Goal: Understand process/instructions: Learn how to perform a task or action

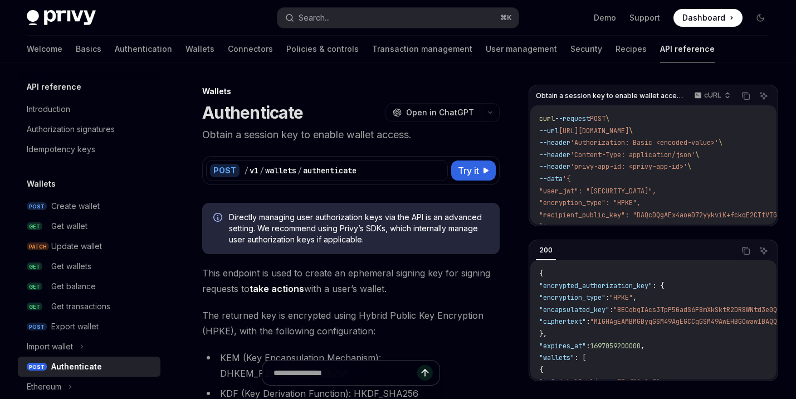
scroll to position [5, 0]
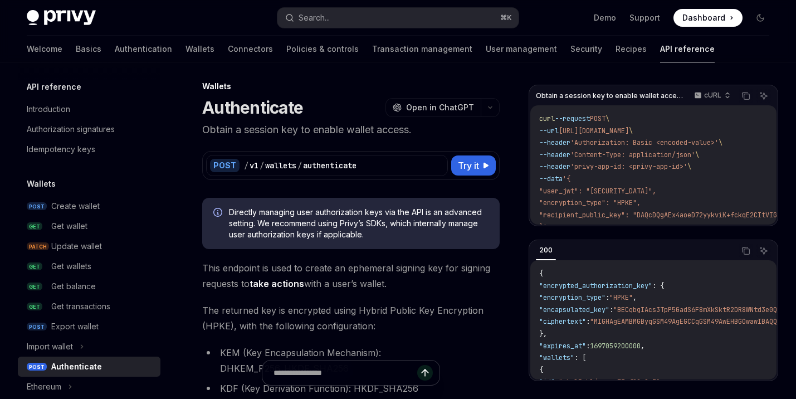
type textarea "*"
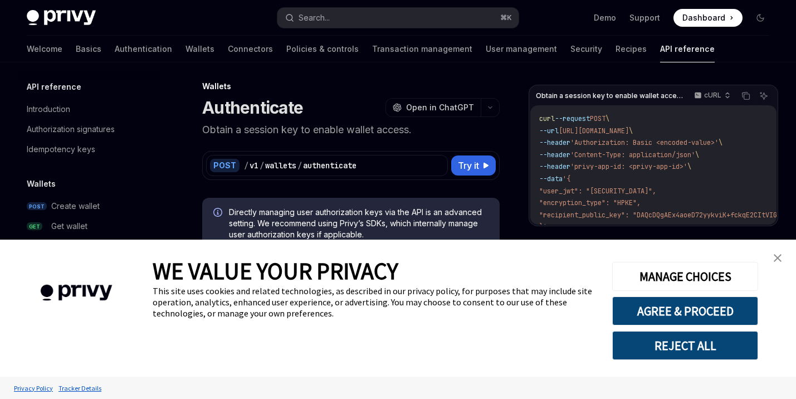
click at [695, 354] on button "REJECT ALL" at bounding box center [685, 345] width 146 height 29
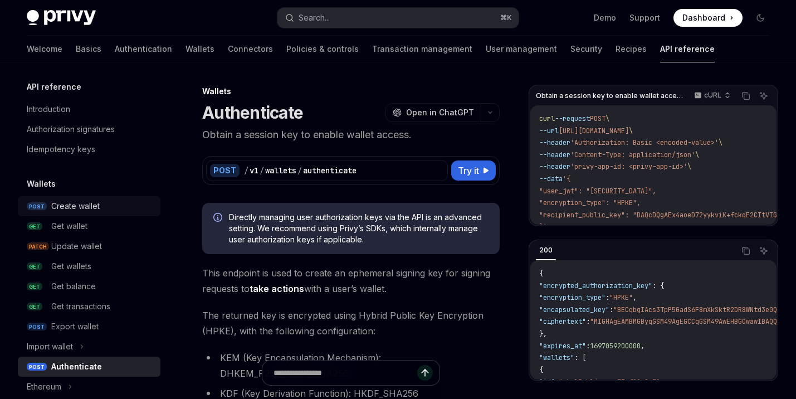
click at [62, 203] on div "Create wallet" at bounding box center [75, 205] width 48 height 13
type textarea "*"
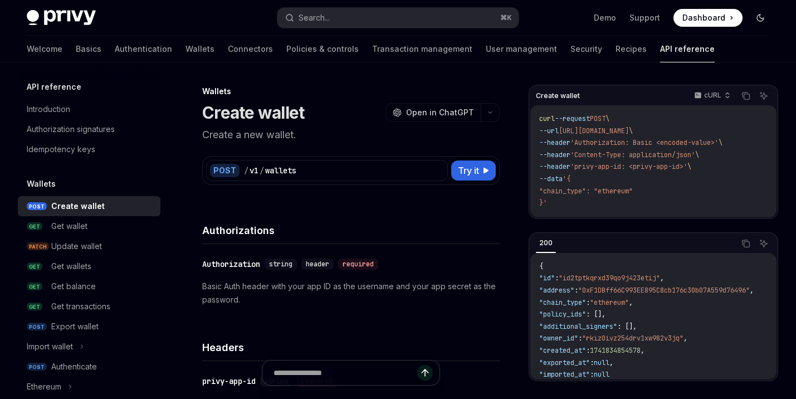
click at [761, 12] on button "Toggle dark mode" at bounding box center [761, 18] width 18 height 18
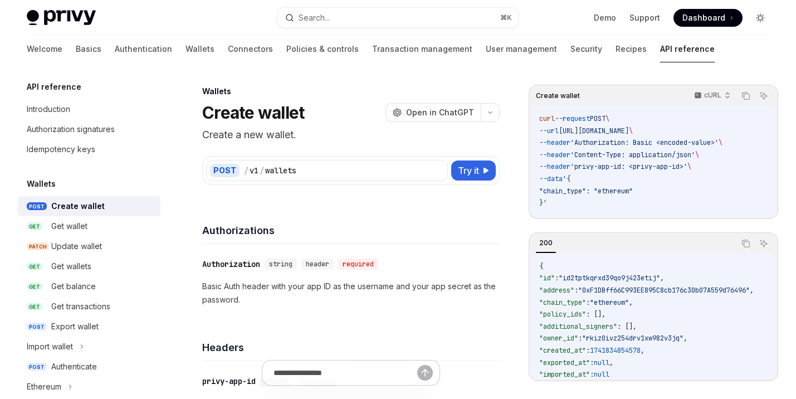
click at [761, 12] on button "Toggle dark mode" at bounding box center [761, 18] width 18 height 18
